Goal: Transaction & Acquisition: Purchase product/service

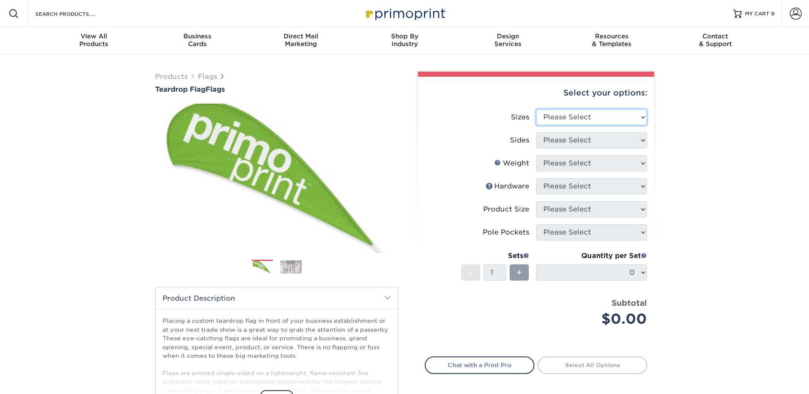
click at [605, 120] on select "Please Select 24" x 36" 24" x 81" 32" x 70" 32" x 99" 32" x 123" 36" x 123" 37"…" at bounding box center [591, 117] width 111 height 16
select select "32.00x70.00"
click at [536, 109] on select "Please Select 24" x 36" 24" x 81" 32" x 70" 32" x 99" 32" x 123" 36" x 123" 37"…" at bounding box center [591, 117] width 111 height 16
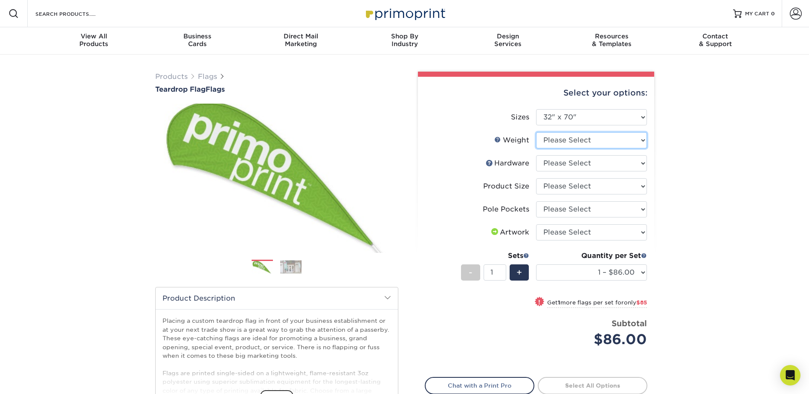
click at [584, 142] on select "Please Select 3OZPOLY" at bounding box center [591, 140] width 111 height 16
select select "3OZPOLY"
click at [536, 132] on select "Please Select 3OZPOLY" at bounding box center [591, 140] width 111 height 16
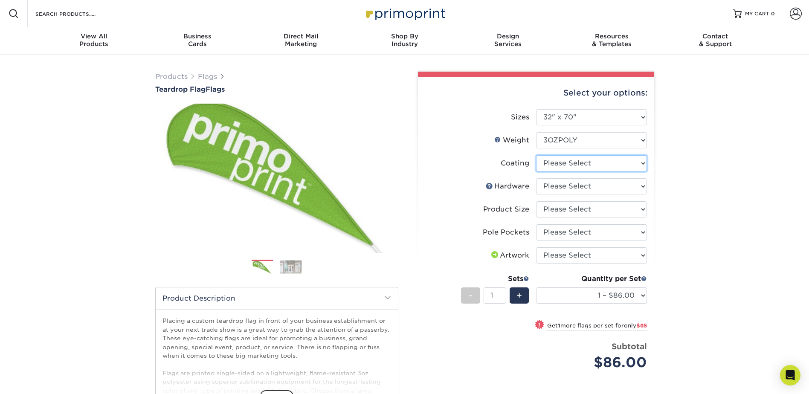
click at [581, 165] on select at bounding box center [591, 163] width 111 height 16
select select "3e7618de-abca-4bda-9f97-8b9129e913d8"
click at [536, 155] on select at bounding box center [591, 163] width 111 height 16
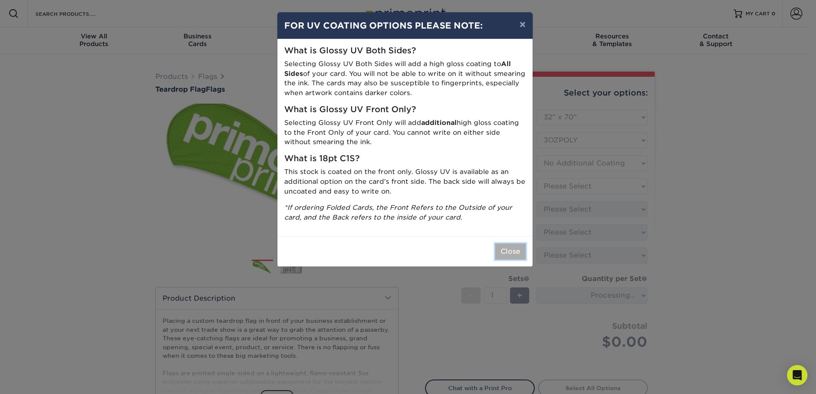
click at [516, 252] on button "Close" at bounding box center [510, 252] width 31 height 16
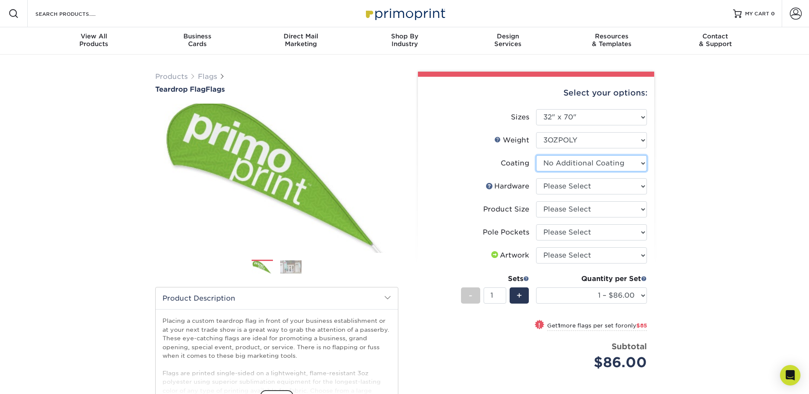
click at [602, 162] on select at bounding box center [591, 163] width 111 height 16
click at [587, 188] on select "Please Select 7ft pole with cross base (indoor) 7ft pole with ground stake (out…" at bounding box center [591, 186] width 111 height 16
select select "57071c42-b390-4490-97b6-229d4997cf10"
click at [536, 178] on select "Please Select 7ft pole with cross base (indoor) 7ft pole with ground stake (out…" at bounding box center [591, 186] width 111 height 16
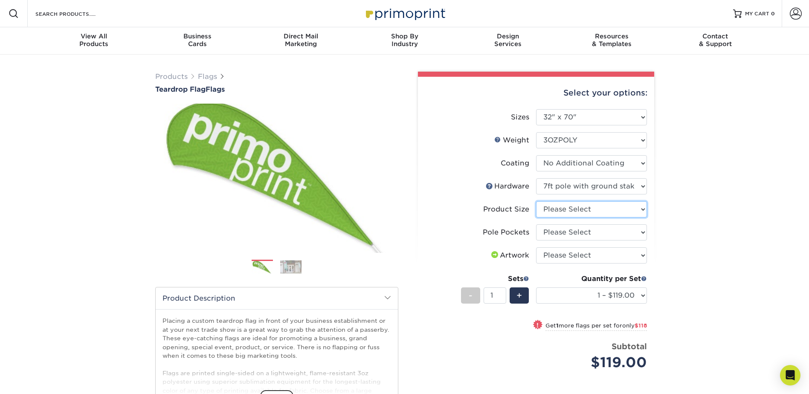
click at [585, 206] on select "Please Select 7ft" at bounding box center [591, 209] width 111 height 16
select select "2eff181e-a2ce-4d24-9e29-6238334e67df"
click at [536, 201] on select "Please Select 7ft" at bounding box center [591, 209] width 111 height 16
click at [572, 227] on select "Please Select Pole Pocket on Left Pole Pocket on Right" at bounding box center [591, 232] width 111 height 16
select select "17637b51-123c-45a9-814d-5e120dd7374e"
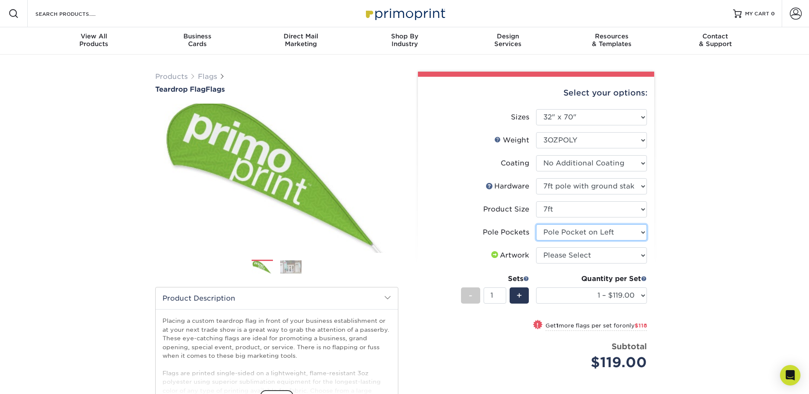
click at [536, 224] on select "Please Select Pole Pocket on Left Pole Pocket on Right" at bounding box center [591, 232] width 111 height 16
click at [577, 259] on select "Please Select I will upload files I need a design - $50" at bounding box center [591, 255] width 111 height 16
select select "upload"
click at [536, 247] on select "Please Select I will upload files I need a design - $50" at bounding box center [591, 255] width 111 height 16
click at [577, 282] on div "Quantity per Set" at bounding box center [591, 279] width 111 height 10
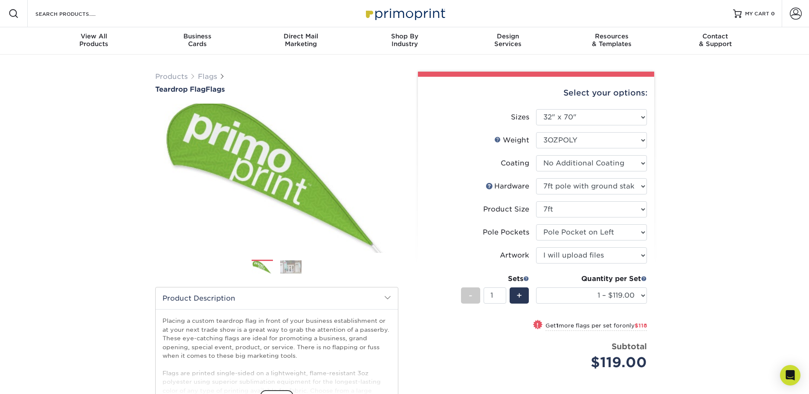
click at [567, 276] on div "Quantity per Set" at bounding box center [591, 279] width 111 height 10
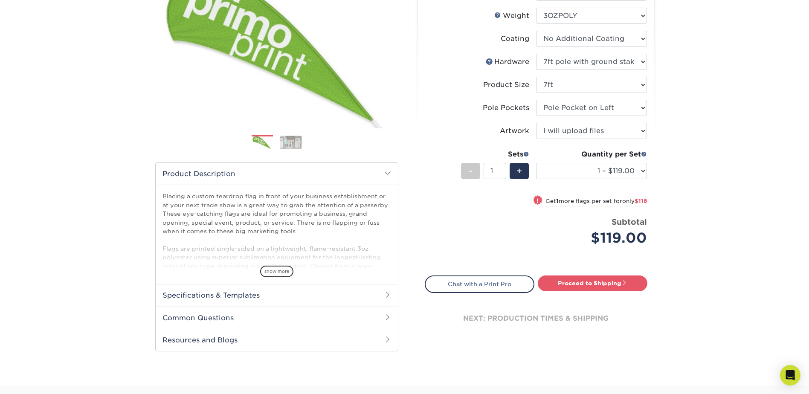
scroll to position [128, 0]
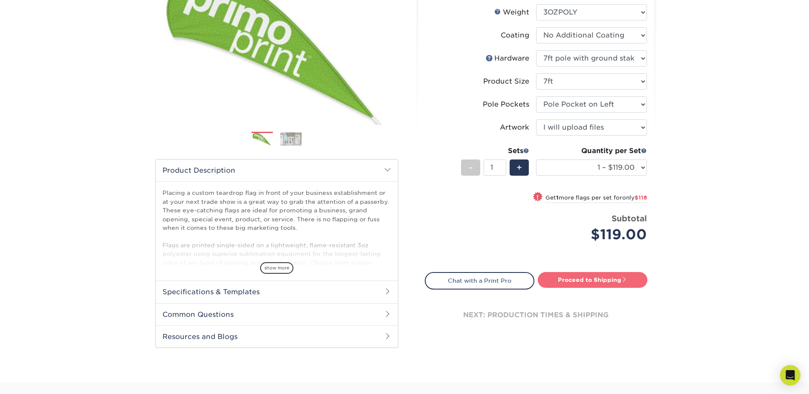
click at [572, 281] on link "Proceed to Shipping" at bounding box center [593, 279] width 110 height 15
type input "Set 1"
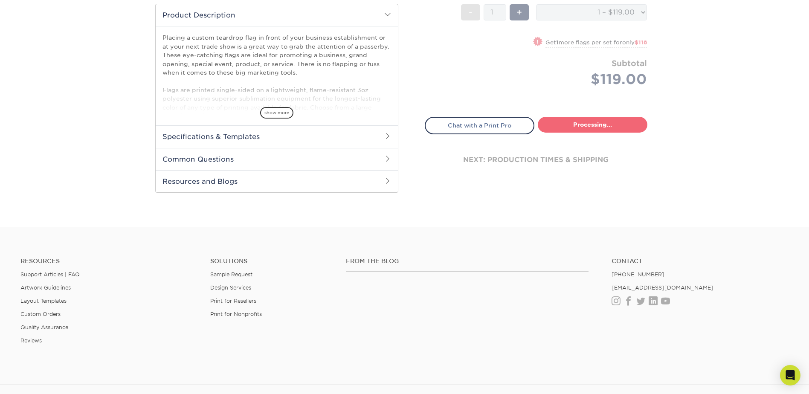
select select "d0eb6cef-82f3-4b0c-87dc-3eb3836b6b8e"
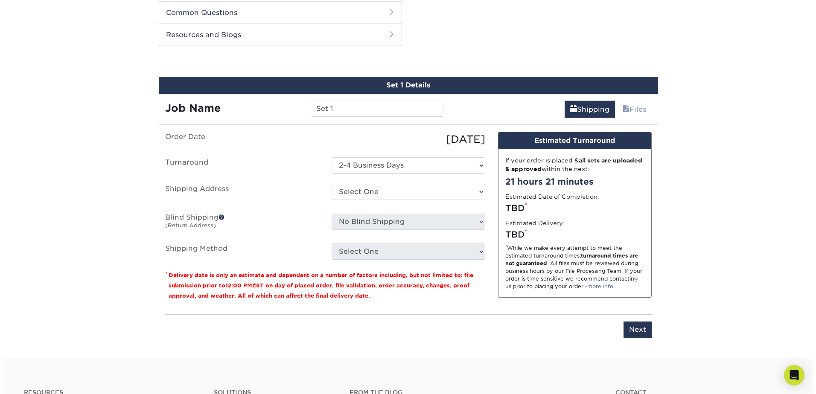
scroll to position [434, 0]
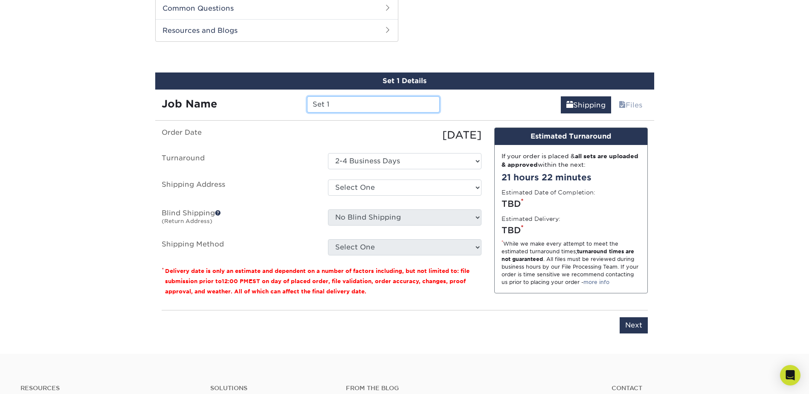
click at [343, 105] on input "Set 1" at bounding box center [373, 104] width 133 height 16
click at [342, 105] on input "Set 1" at bounding box center [373, 104] width 133 height 16
type input "MVRHS - Flutter Flag"
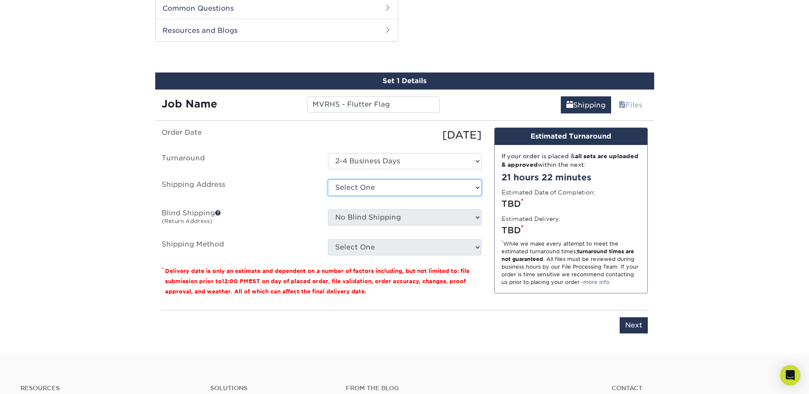
click at [364, 194] on select "Select One + Add New Address - Login" at bounding box center [405, 188] width 154 height 16
select select "newaddress"
click at [328, 180] on select "Select One + Add New Address - Login" at bounding box center [405, 188] width 154 height 16
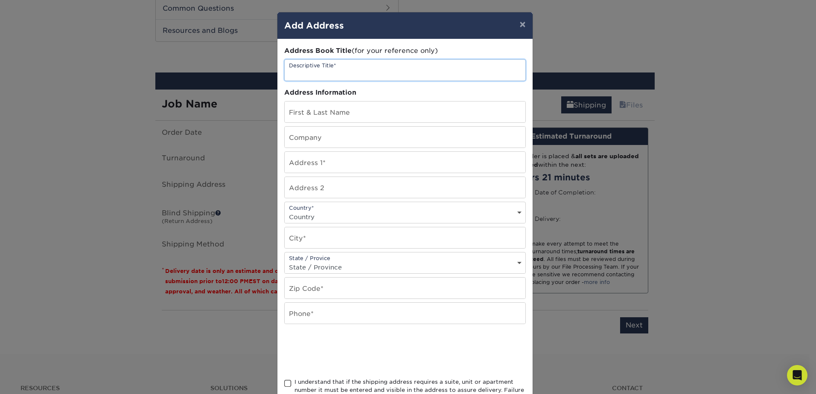
click at [330, 70] on input "text" at bounding box center [405, 70] width 241 height 21
type input "[PERSON_NAME]'s Vineyard Regional HS"
click at [326, 108] on input "text" at bounding box center [405, 112] width 241 height 21
drag, startPoint x: 294, startPoint y: 115, endPoint x: 290, endPoint y: 115, distance: 4.7
click at [290, 115] on input "Sa, [PERSON_NAME]" at bounding box center [405, 112] width 241 height 21
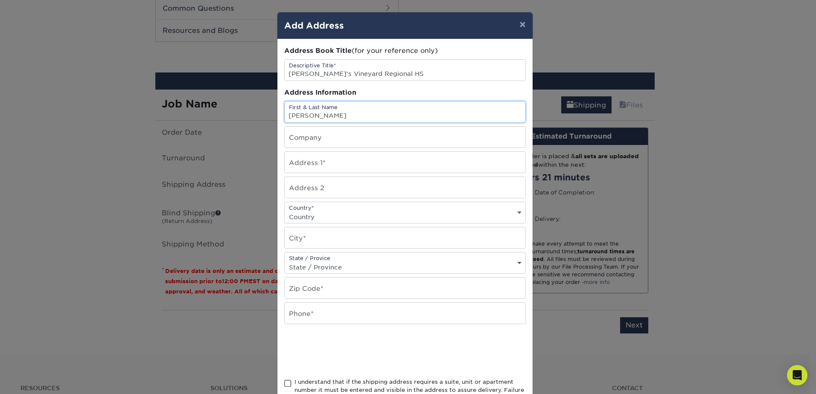
type input "[PERSON_NAME]"
click at [344, 160] on input "text" at bounding box center [405, 162] width 241 height 21
type input "[STREET_ADDRESS]"
click at [340, 134] on input "text" at bounding box center [405, 137] width 241 height 21
type input "[PERSON_NAME]'s [GEOGRAPHIC_DATA]"
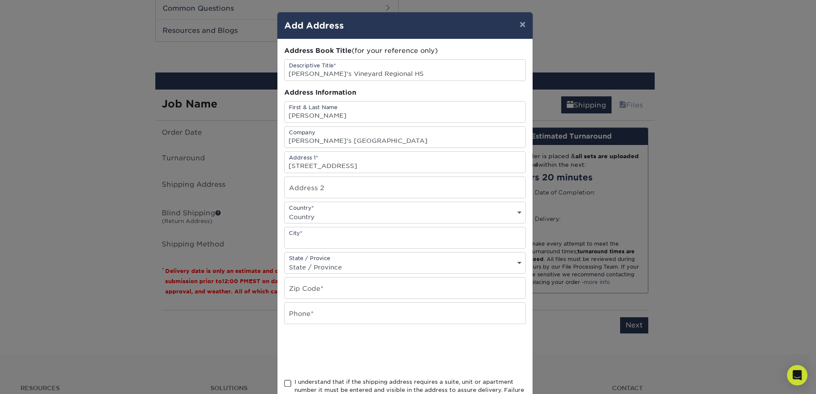
click at [336, 213] on select "Country [GEOGRAPHIC_DATA] [GEOGRAPHIC_DATA] ----------------------------- [GEOG…" at bounding box center [405, 217] width 241 height 12
select select "US"
click at [285, 211] on select "Country [GEOGRAPHIC_DATA] [GEOGRAPHIC_DATA] ----------------------------- [GEOG…" at bounding box center [405, 217] width 241 height 12
click at [346, 235] on input "text" at bounding box center [405, 237] width 241 height 21
type input "Oak Bluffs"
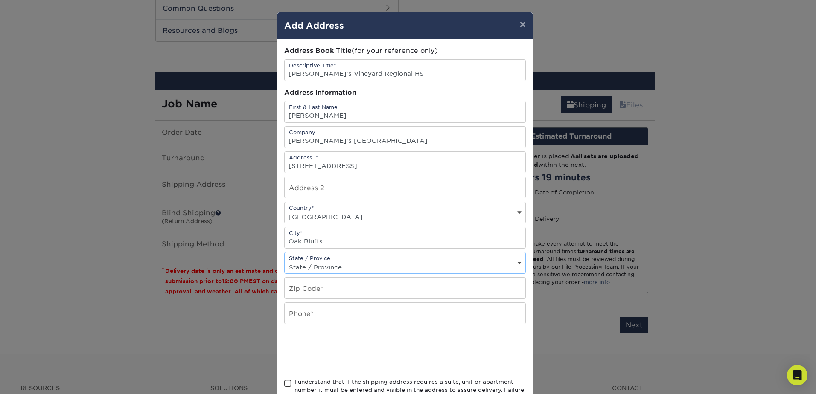
click at [403, 258] on div "State / Provice State / Province [US_STATE] [US_STATE] [US_STATE] [US_STATE] [U…" at bounding box center [404, 263] width 241 height 22
click at [424, 261] on select "State / Province [US_STATE] [US_STATE] [US_STATE] [US_STATE] [US_STATE] [US_STA…" at bounding box center [405, 267] width 241 height 12
select select "MA"
click at [285, 261] on select "State / Province [US_STATE] [US_STATE] [US_STATE] [US_STATE] [US_STATE] [US_STA…" at bounding box center [405, 267] width 241 height 12
click at [348, 284] on input "text" at bounding box center [405, 288] width 241 height 21
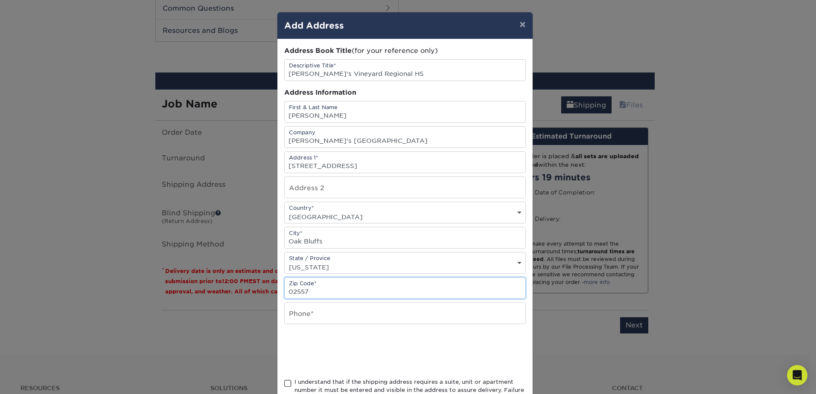
type input "02557"
click at [346, 313] on input "text" at bounding box center [405, 313] width 241 height 21
type input "8609337709"
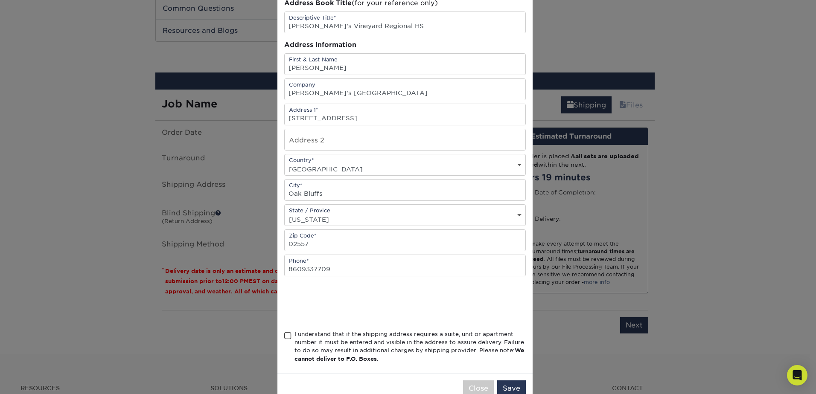
scroll to position [70, 0]
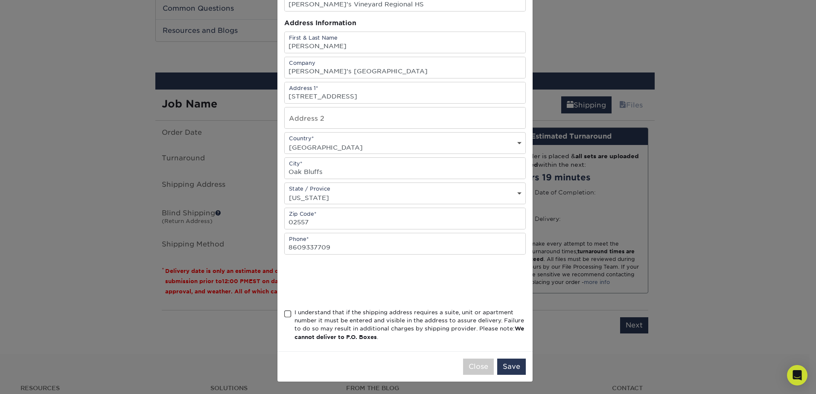
click at [285, 314] on span at bounding box center [287, 314] width 7 height 8
click at [0, 0] on input "I understand that if the shipping address requires a suite, unit or apartment n…" at bounding box center [0, 0] width 0 height 0
click at [511, 367] on button "Save" at bounding box center [511, 367] width 29 height 16
click at [483, 370] on button "Checking shipping provider.." at bounding box center [468, 367] width 115 height 16
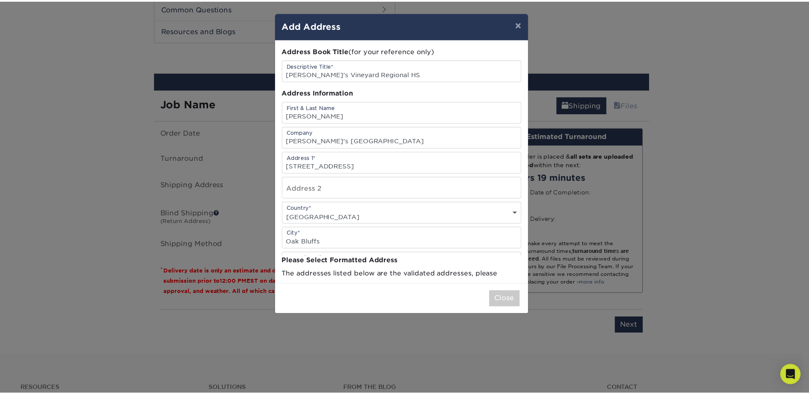
scroll to position [0, 0]
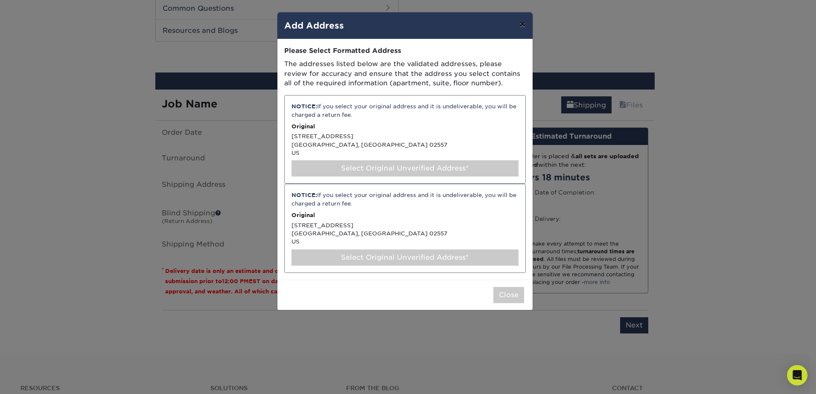
click at [525, 22] on button "×" at bounding box center [522, 24] width 20 height 24
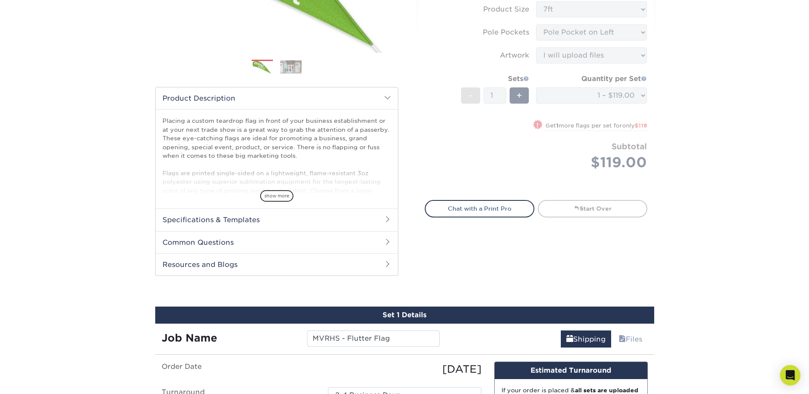
scroll to position [434, 0]
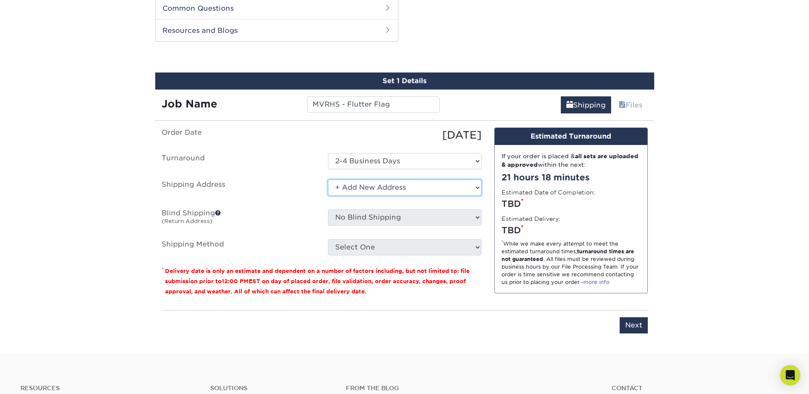
click at [389, 190] on select "Select One + Add New Address - Login" at bounding box center [405, 188] width 154 height 16
click at [328, 180] on select "Select One + Add New Address - Login" at bounding box center [405, 188] width 154 height 16
click at [302, 194] on label "Shipping Address" at bounding box center [238, 190] width 166 height 20
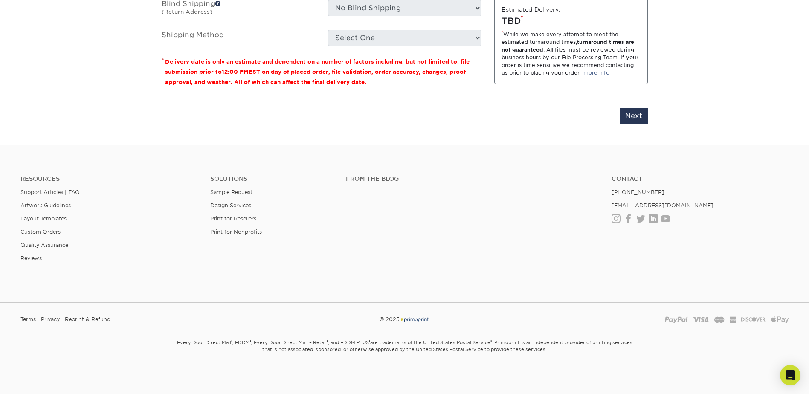
scroll to position [388, 0]
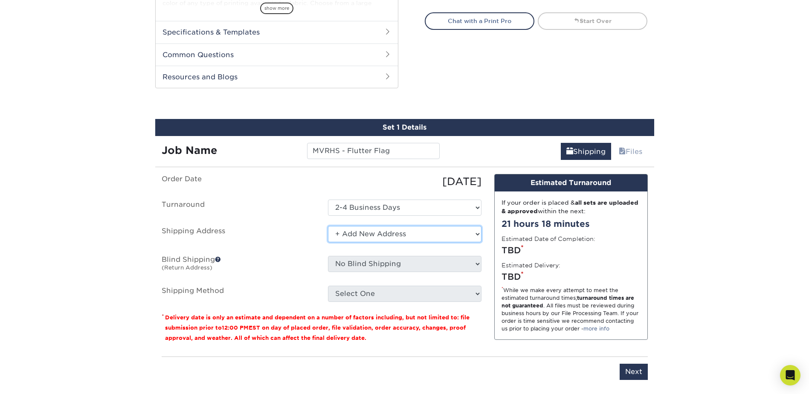
click at [366, 233] on select "Select One + Add New Address - Login" at bounding box center [405, 234] width 154 height 16
click at [328, 226] on select "Select One + Add New Address - Login" at bounding box center [405, 234] width 154 height 16
click at [634, 373] on input "Next" at bounding box center [634, 372] width 28 height 16
type input "Next"
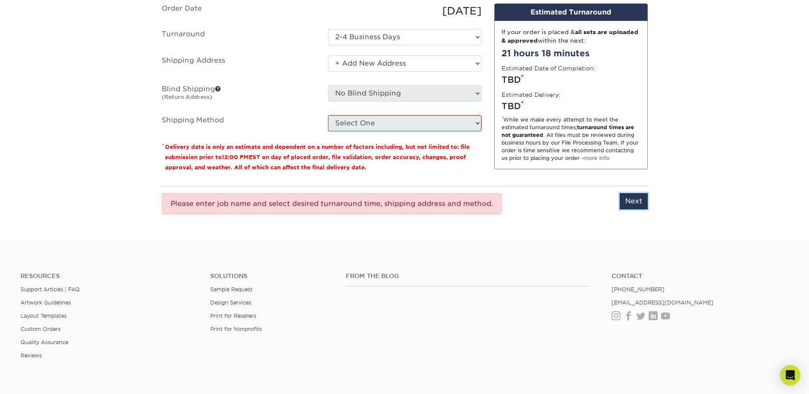
scroll to position [345, 0]
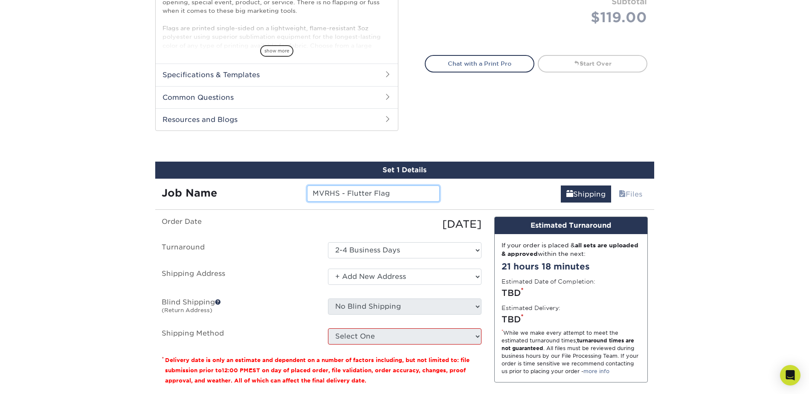
click at [382, 200] on input "MVRHS - Flutter Flag" at bounding box center [373, 194] width 133 height 16
click at [502, 198] on div "Shipping Files" at bounding box center [550, 191] width 208 height 24
click at [574, 199] on link "Shipping" at bounding box center [586, 194] width 50 height 17
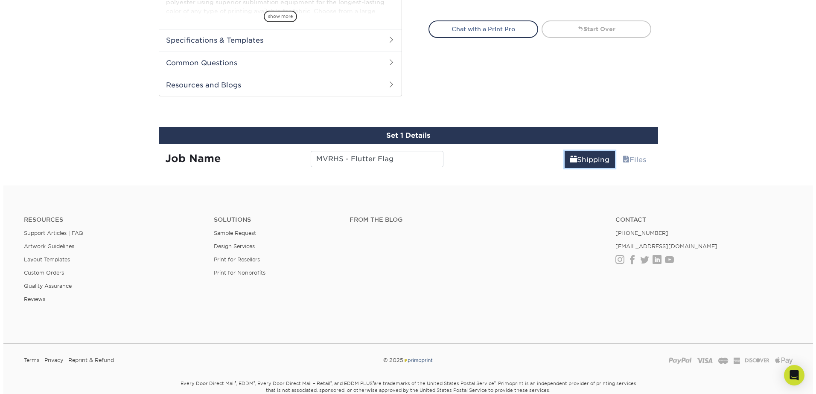
scroll to position [421, 0]
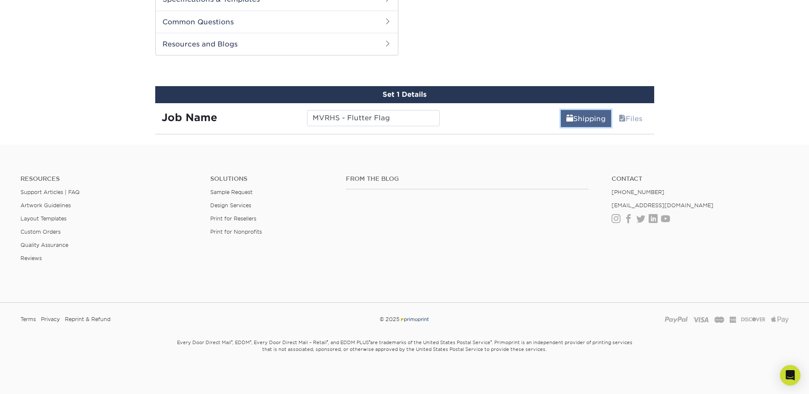
click at [588, 118] on link "Shipping" at bounding box center [586, 118] width 50 height 17
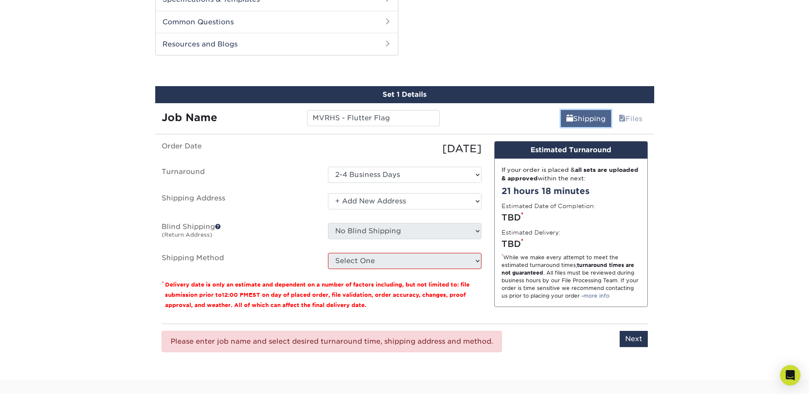
click at [588, 118] on link "Shipping" at bounding box center [586, 118] width 50 height 17
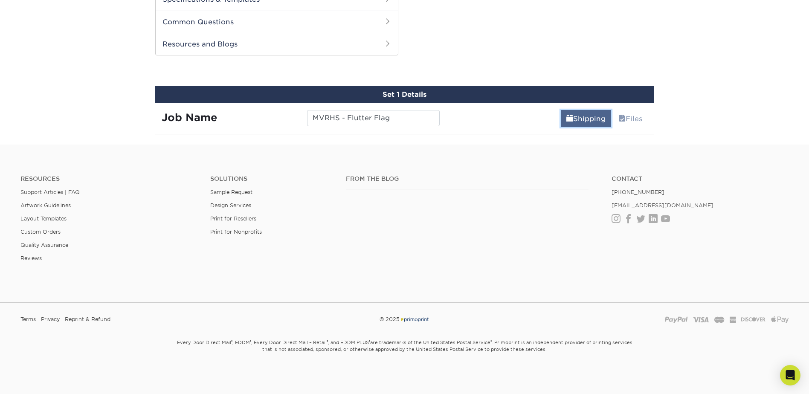
click at [588, 118] on link "Shipping" at bounding box center [586, 118] width 50 height 17
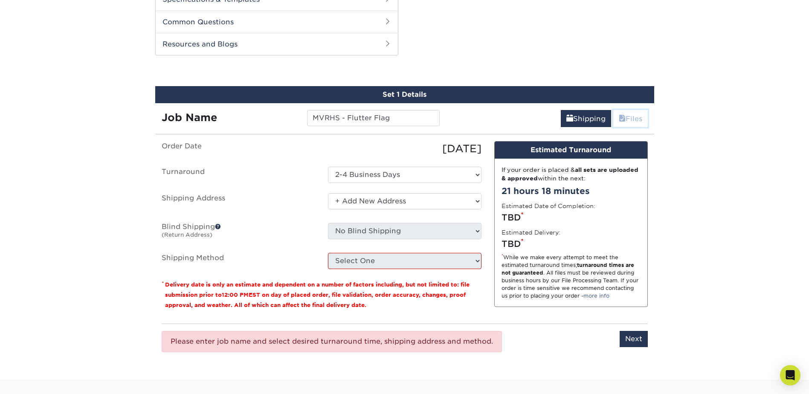
click at [625, 120] on link "Files" at bounding box center [630, 118] width 35 height 17
click at [599, 119] on link "Shipping" at bounding box center [586, 118] width 50 height 17
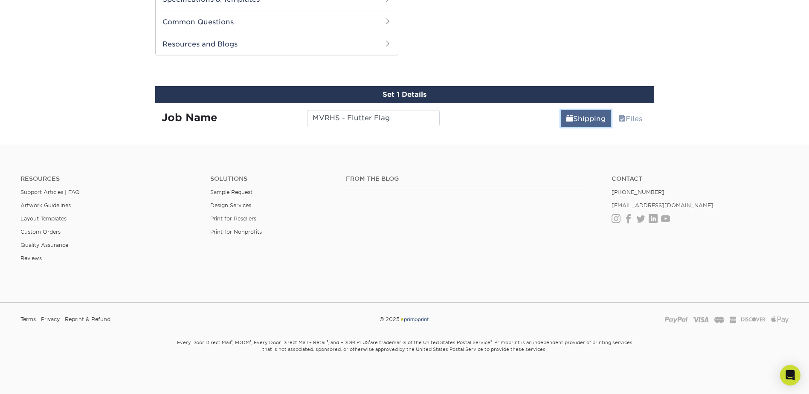
click at [584, 117] on link "Shipping" at bounding box center [586, 118] width 50 height 17
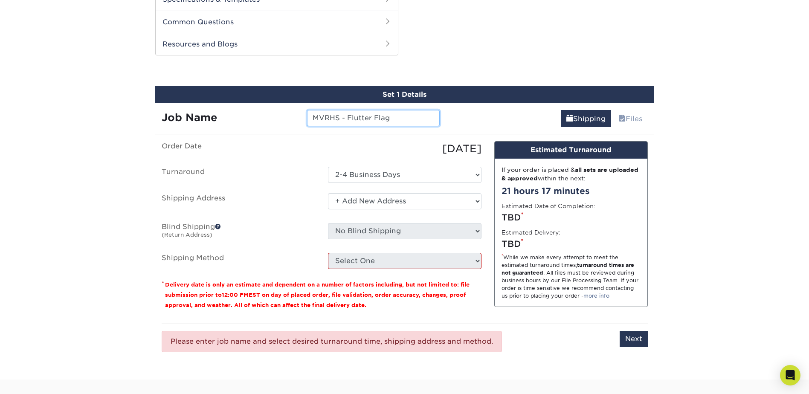
click at [354, 119] on input "MVRHS - Flutter Flag" at bounding box center [373, 118] width 133 height 16
click at [406, 116] on input "MVRHS - Flutter Flag" at bounding box center [373, 118] width 133 height 16
type input "MVRHS - Flutter Flag"
click at [416, 176] on select "Select One 2-4 Business Days" at bounding box center [405, 175] width 154 height 16
click at [328, 167] on select "Select One 2-4 Business Days" at bounding box center [405, 175] width 154 height 16
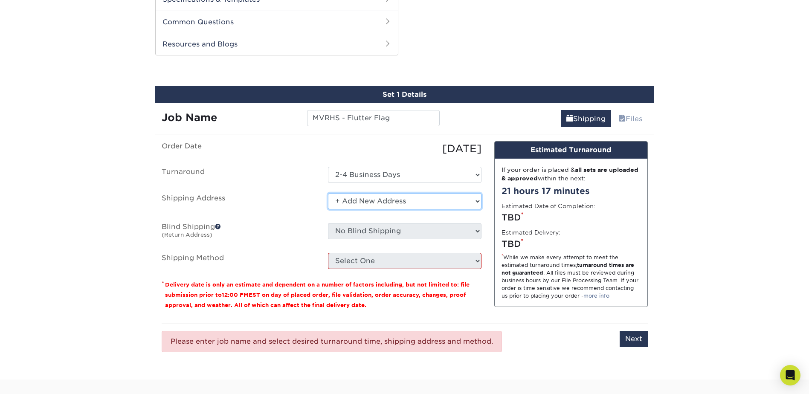
click at [400, 202] on select "Select One + Add New Address - Login" at bounding box center [405, 201] width 154 height 16
click at [328, 193] on select "Select One + Add New Address - Login" at bounding box center [405, 201] width 154 height 16
click at [370, 198] on select "Select One + Add New Address - Login" at bounding box center [405, 201] width 154 height 16
click at [328, 193] on select "Select One + Add New Address - Login" at bounding box center [405, 201] width 154 height 16
click at [367, 194] on select "Select One + Add New Address - Login" at bounding box center [405, 201] width 154 height 16
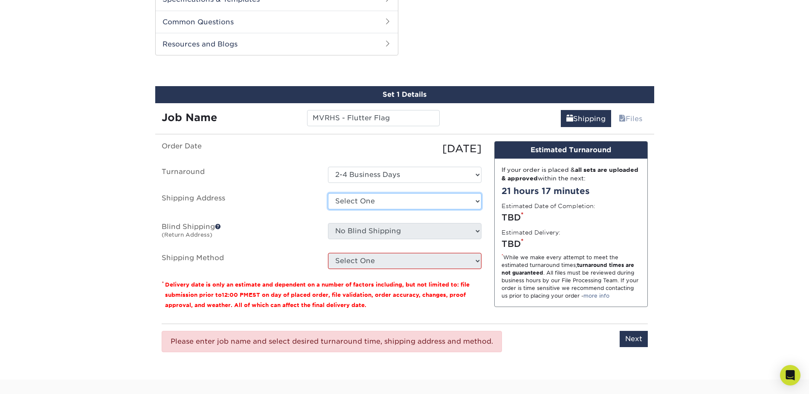
select select "newaddress"
click at [328, 193] on select "Select One + Add New Address - Login" at bounding box center [405, 201] width 154 height 16
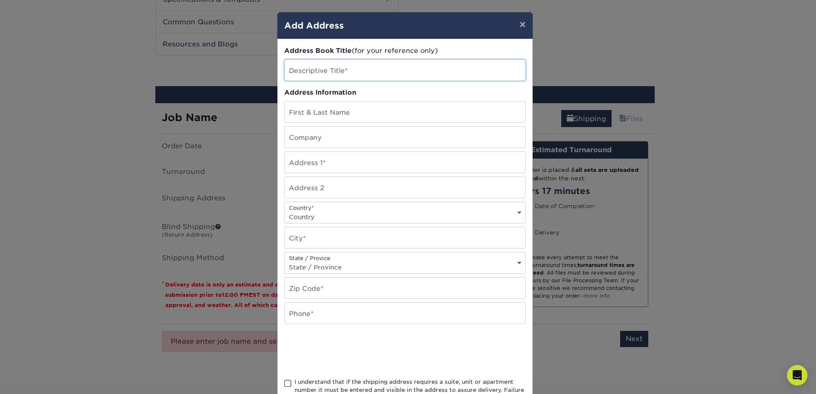
click at [325, 72] on input "text" at bounding box center [405, 70] width 241 height 21
type input "[PERSON_NAME]'s [GEOGRAPHIC_DATA]"
type input "[PERSON_NAME]"
type input "[PERSON_NAME]'s [GEOGRAPHIC_DATA]"
type input "[STREET_ADDRESS]"
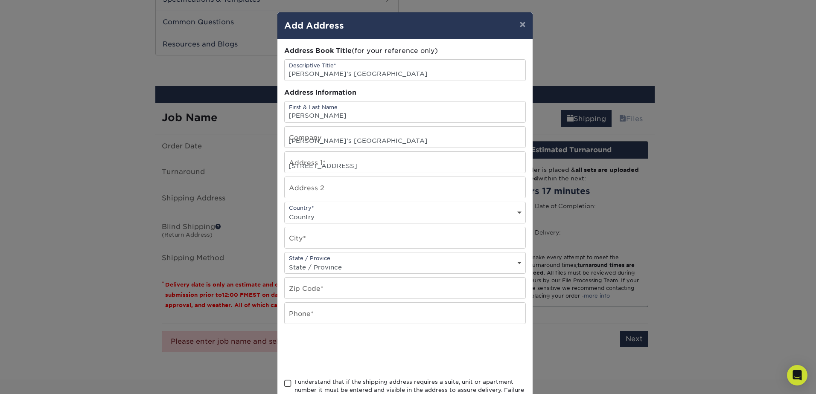
select select "US"
type input "Oak Bluffs"
select select "MA"
type input "02557"
type input "8609337709"
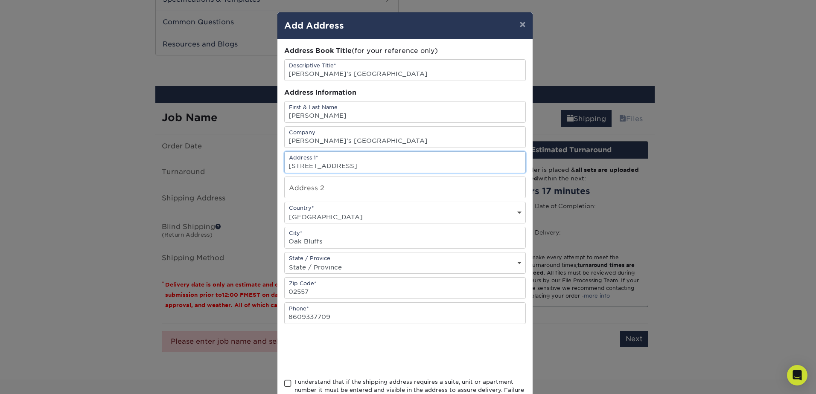
click at [336, 165] on input "[STREET_ADDRESS]" at bounding box center [405, 162] width 241 height 21
type input "[STREET_ADDRESS]"
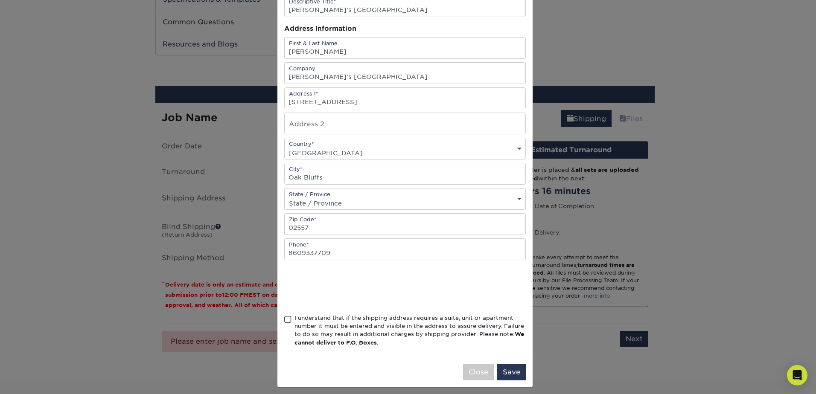
scroll to position [70, 0]
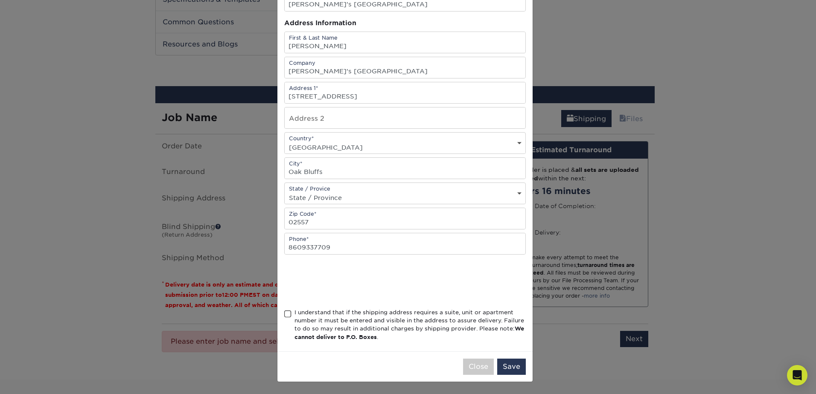
click at [287, 317] on span at bounding box center [287, 314] width 7 height 8
click at [0, 0] on input "I understand that if the shipping address requires a suite, unit or apartment n…" at bounding box center [0, 0] width 0 height 0
click at [514, 368] on button "Save" at bounding box center [511, 367] width 29 height 16
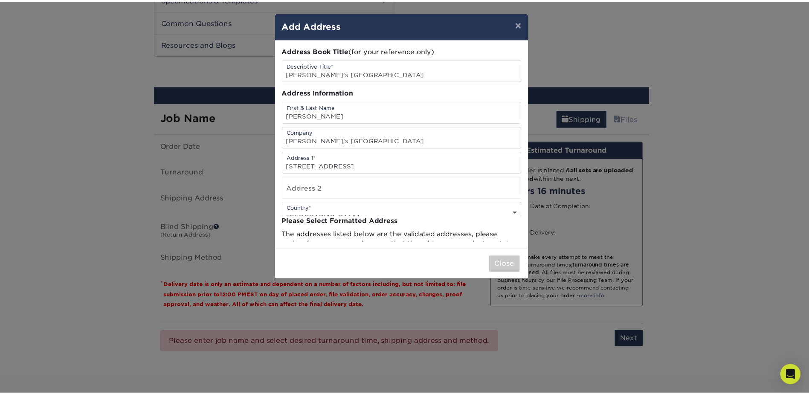
scroll to position [0, 0]
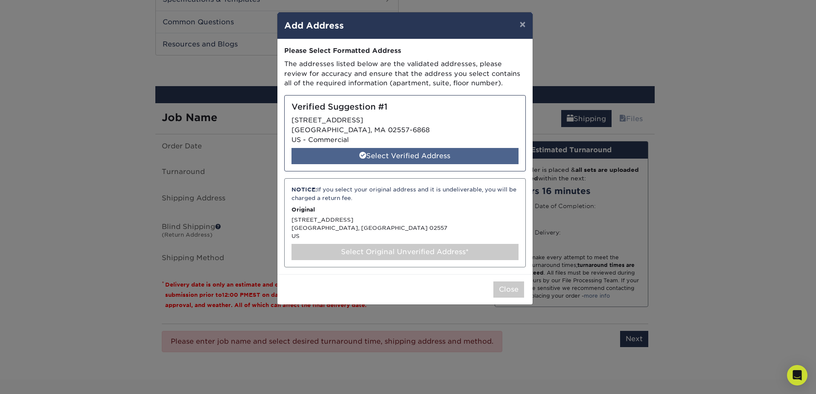
click at [344, 158] on div "Select Verified Address" at bounding box center [404, 156] width 227 height 16
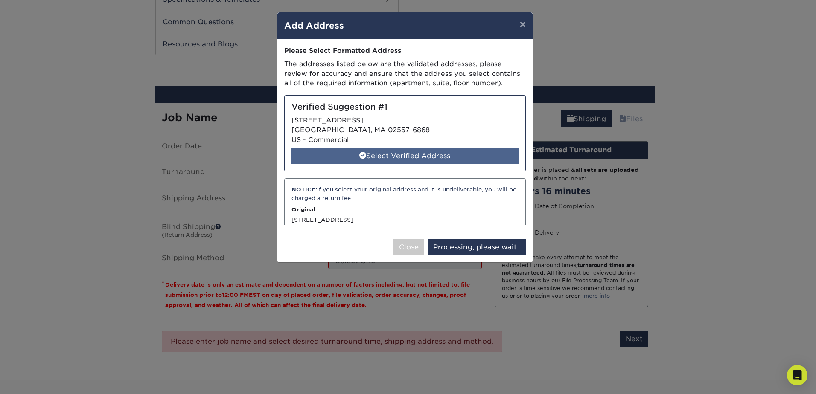
select select "286625"
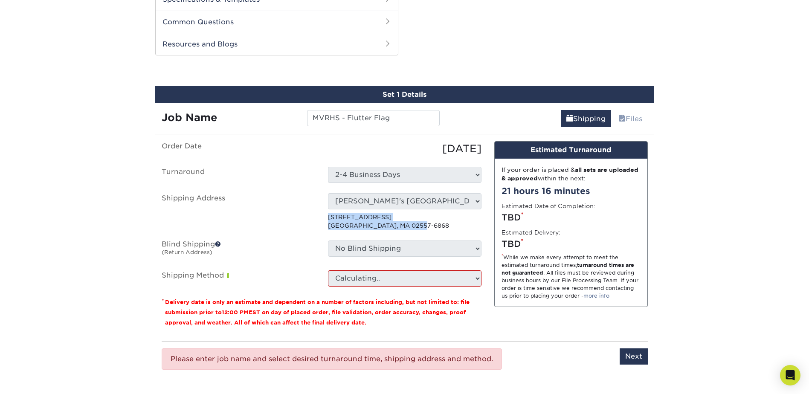
drag, startPoint x: 426, startPoint y: 225, endPoint x: 327, endPoint y: 216, distance: 99.4
click at [327, 216] on div "Select One [GEOGRAPHIC_DATA] + Add New Address - Login [STREET_ADDRESS]" at bounding box center [405, 211] width 166 height 37
drag, startPoint x: 327, startPoint y: 216, endPoint x: 341, endPoint y: 218, distance: 14.3
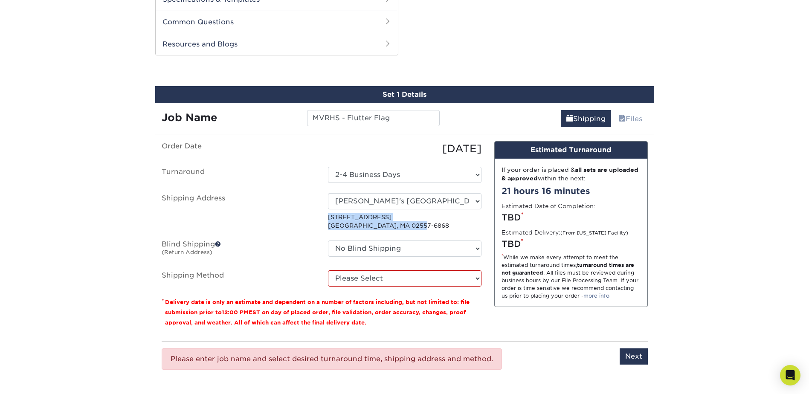
click at [426, 228] on p "[STREET_ADDRESS]" at bounding box center [405, 221] width 154 height 17
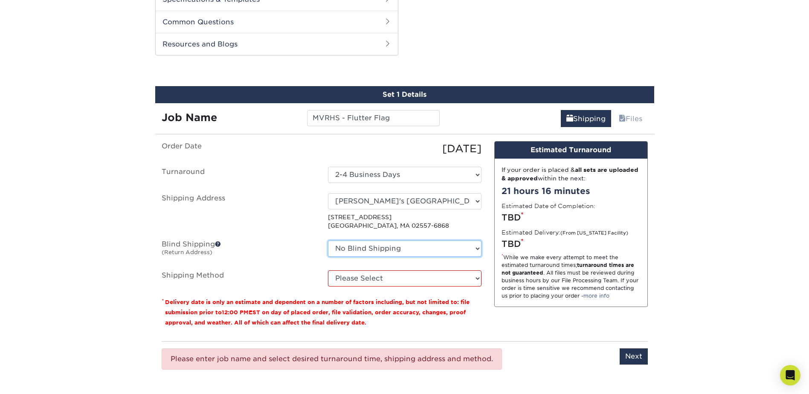
click at [417, 250] on select "No Blind Shipping + Add New Address" at bounding box center [405, 249] width 154 height 16
click at [376, 236] on ul "Order Date [DATE] [GEOGRAPHIC_DATA] Select One 2-4 Business Days Shipping Addre…" at bounding box center [322, 213] width 320 height 145
click at [385, 277] on select "Please Select 3 Day Shipping Service (+$40.19) 2 Day Air Shipping (+$40.54) Gro…" at bounding box center [405, 278] width 154 height 16
click at [328, 270] on select "Please Select 3 Day Shipping Service (+$40.19) 2 Day Air Shipping (+$40.54) Gro…" at bounding box center [405, 278] width 154 height 16
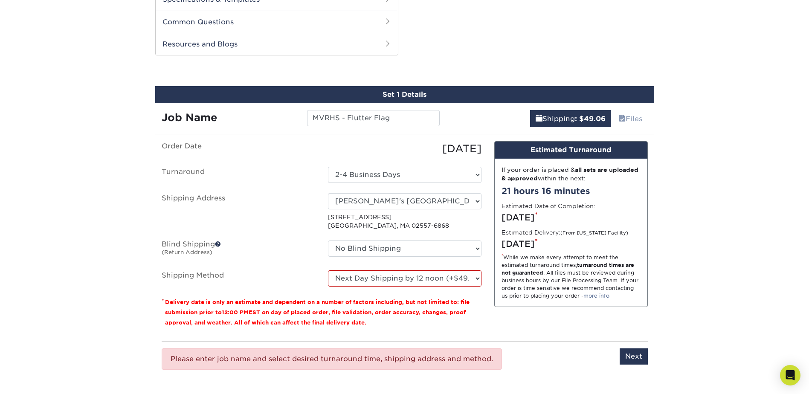
click at [466, 327] on p "* Delivery date is only an estimate and dependent on a number of factors includ…" at bounding box center [322, 312] width 320 height 31
click at [436, 288] on fieldset "Order Date [DATE] [GEOGRAPHIC_DATA] Select One 2-4 Business Days Shipping Addre…" at bounding box center [322, 219] width 320 height 156
click at [436, 282] on select "Please Select 3 Day Shipping Service (+$40.19) 2 Day Air Shipping (+$40.54) Gro…" at bounding box center [405, 278] width 154 height 16
click at [328, 270] on select "Please Select 3 Day Shipping Service (+$40.19) 2 Day Air Shipping (+$40.54) Gro…" at bounding box center [405, 278] width 154 height 16
click at [421, 279] on select "Please Select 3 Day Shipping Service (+$40.19) 2 Day Air Shipping (+$40.54) Gro…" at bounding box center [405, 278] width 154 height 16
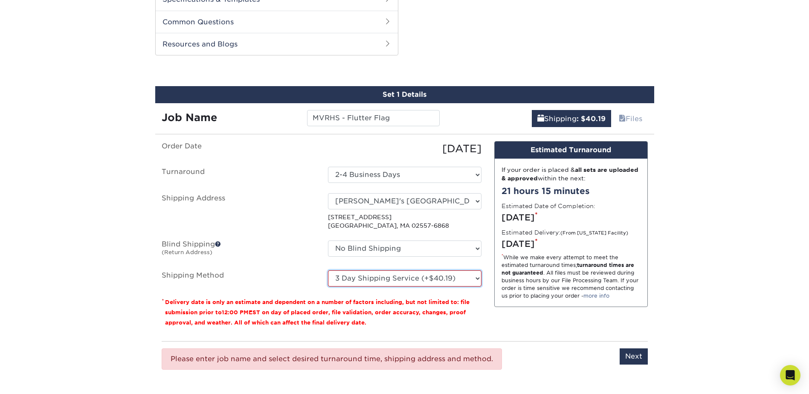
select select "01"
click at [328, 270] on select "Please Select 3 Day Shipping Service (+$40.19) 2 Day Air Shipping (+$40.54) Gro…" at bounding box center [405, 278] width 154 height 16
click at [470, 326] on p "* Delivery date is only an estimate and dependent on a number of factors includ…" at bounding box center [322, 312] width 320 height 31
click at [634, 359] on input "Next" at bounding box center [634, 357] width 28 height 16
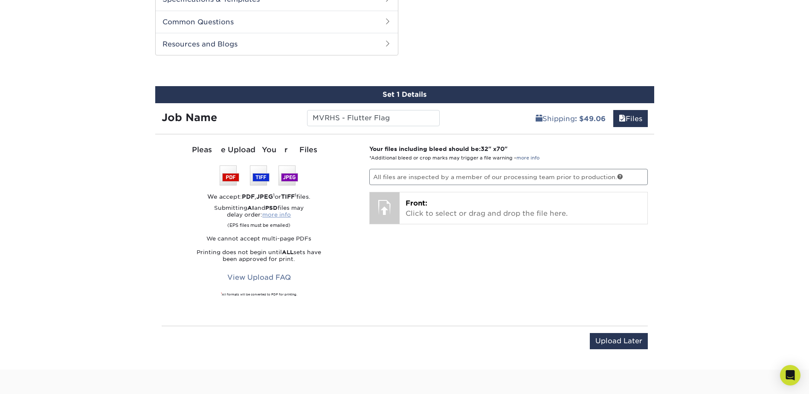
click at [279, 217] on link "more info" at bounding box center [276, 215] width 29 height 6
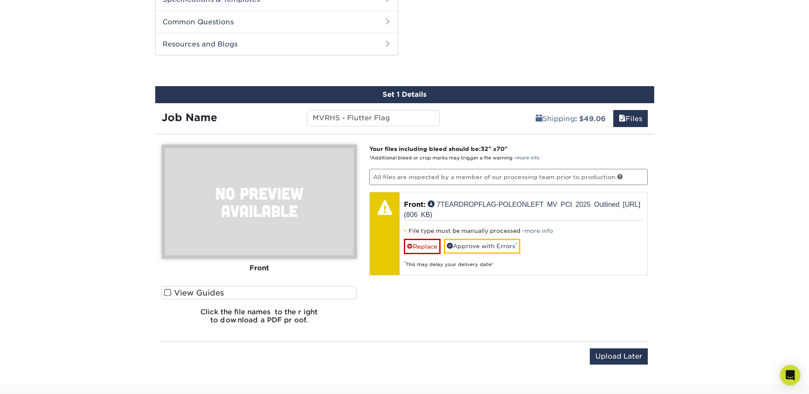
click at [639, 313] on div "Your files including bleed should be: 32 " x 70 " *Additional bleed or crop mar…" at bounding box center [508, 238] width 291 height 186
click at [166, 292] on span at bounding box center [167, 293] width 7 height 8
click at [0, 0] on input "View Guides" at bounding box center [0, 0] width 0 height 0
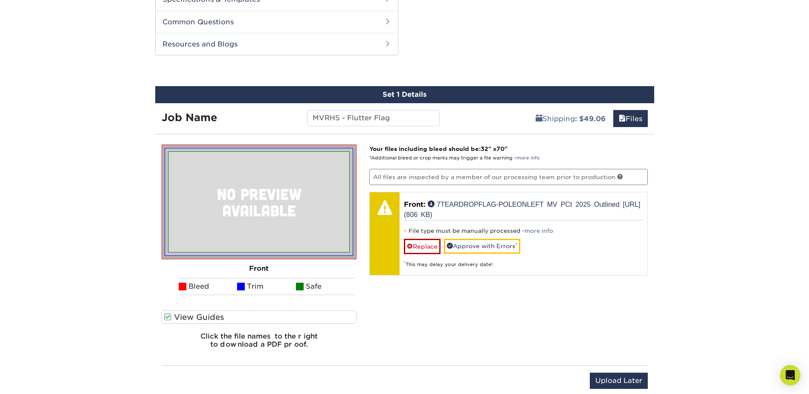
click at [167, 317] on span at bounding box center [167, 317] width 7 height 8
click at [0, 0] on input "View Guides" at bounding box center [0, 0] width 0 height 0
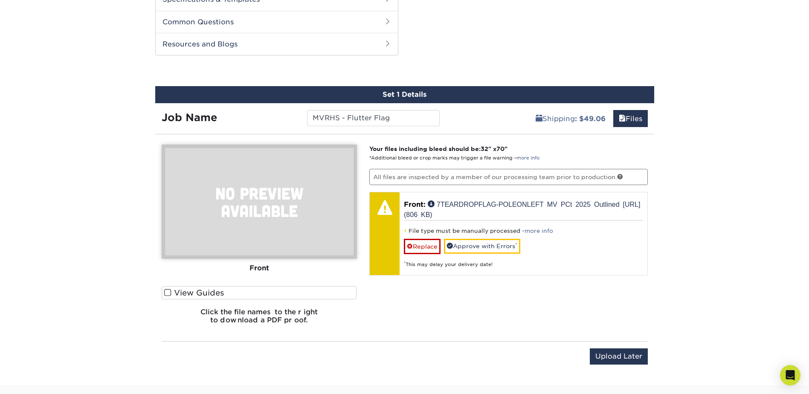
click at [166, 294] on span at bounding box center [167, 293] width 7 height 8
click at [0, 0] on input "View Guides" at bounding box center [0, 0] width 0 height 0
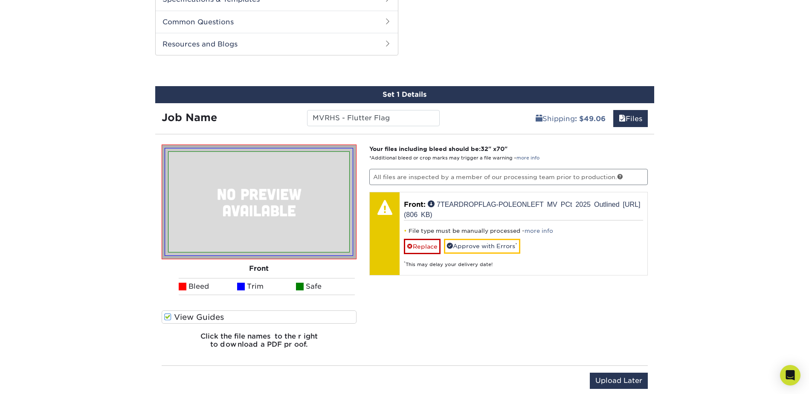
click at [168, 321] on label "View Guides" at bounding box center [259, 317] width 195 height 13
click at [0, 0] on input "View Guides" at bounding box center [0, 0] width 0 height 0
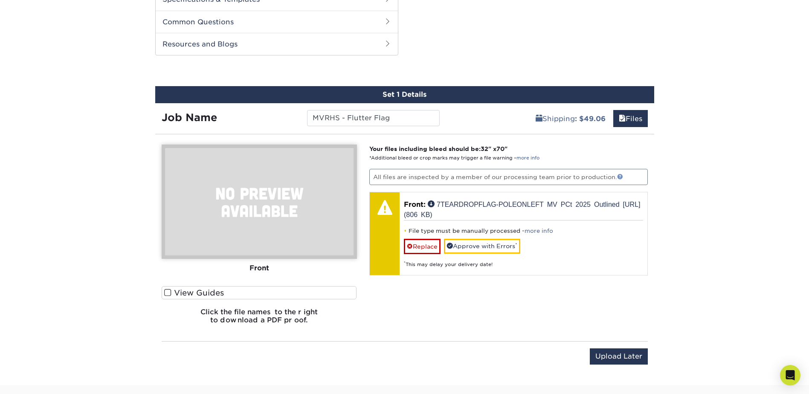
click at [622, 175] on link at bounding box center [620, 177] width 6 height 6
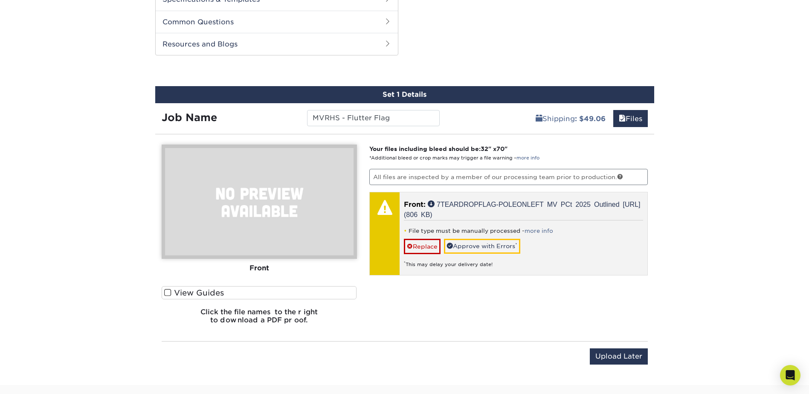
click at [471, 265] on div "* This may delay your delivery date!" at bounding box center [523, 261] width 239 height 14
click at [422, 207] on span "Front:" at bounding box center [415, 205] width 22 height 8
click at [471, 250] on link "Approve with Errors *" at bounding box center [482, 246] width 76 height 15
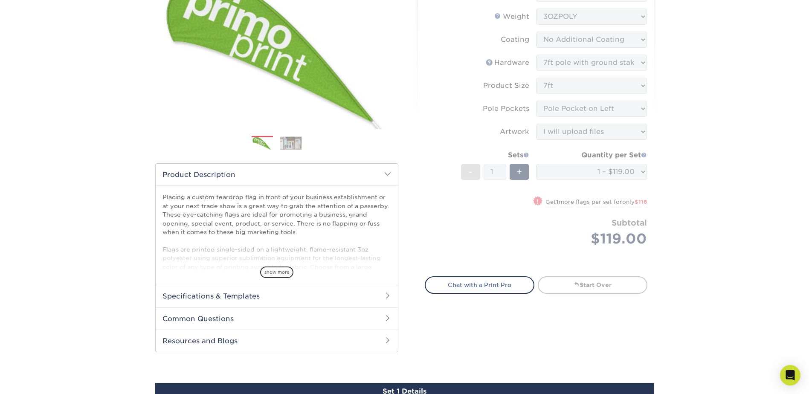
scroll to position [122, 0]
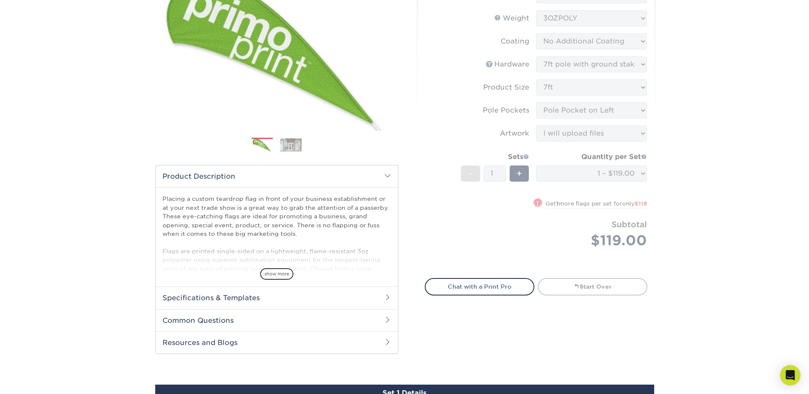
click at [269, 143] on img at bounding box center [262, 145] width 21 height 15
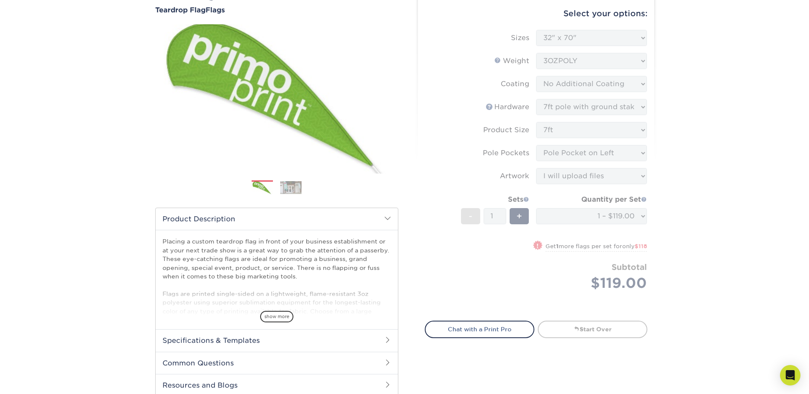
scroll to position [79, 0]
